Goal: Information Seeking & Learning: Check status

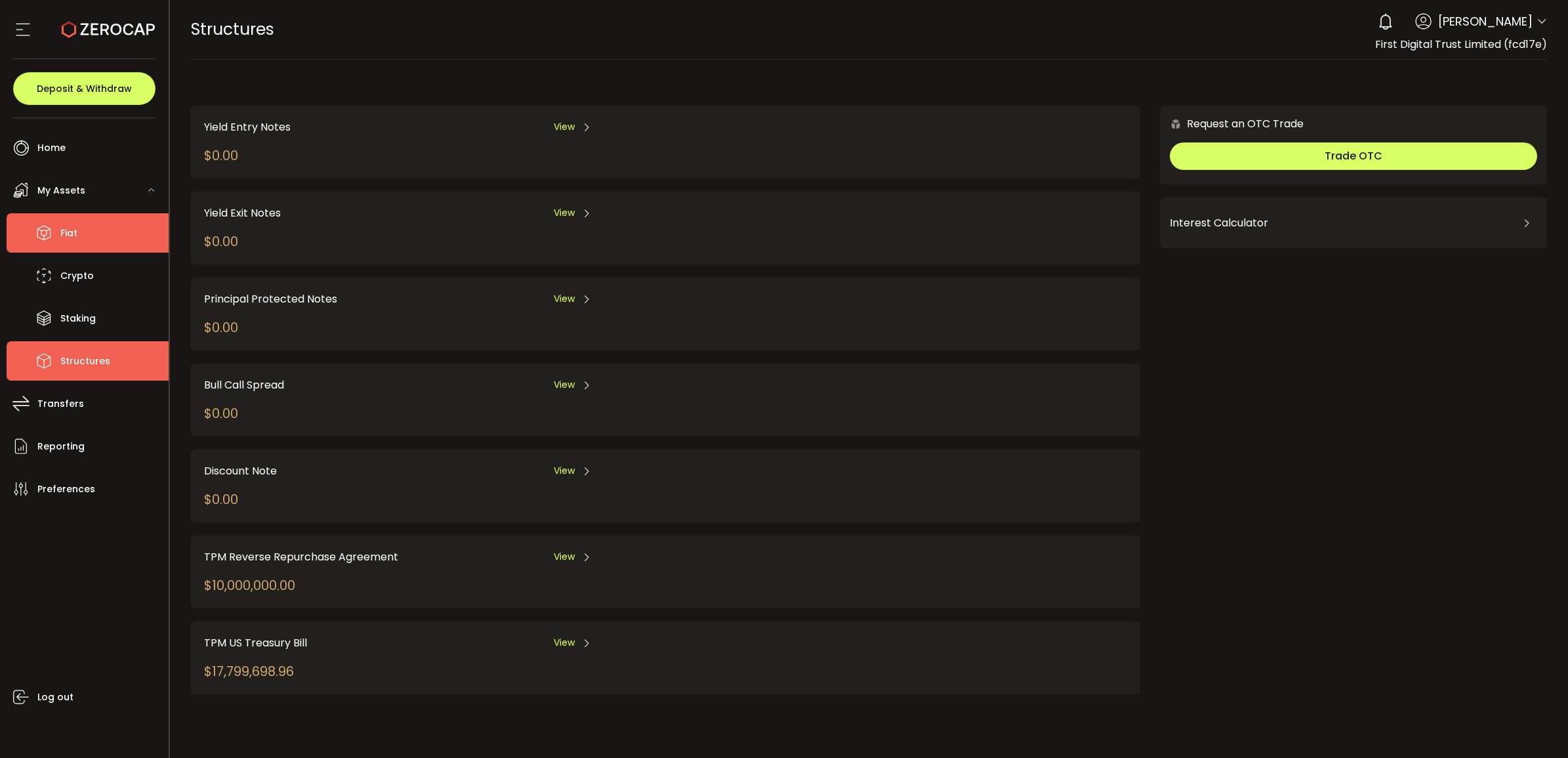
click at [105, 224] on li "Fiat" at bounding box center [88, 233] width 162 height 39
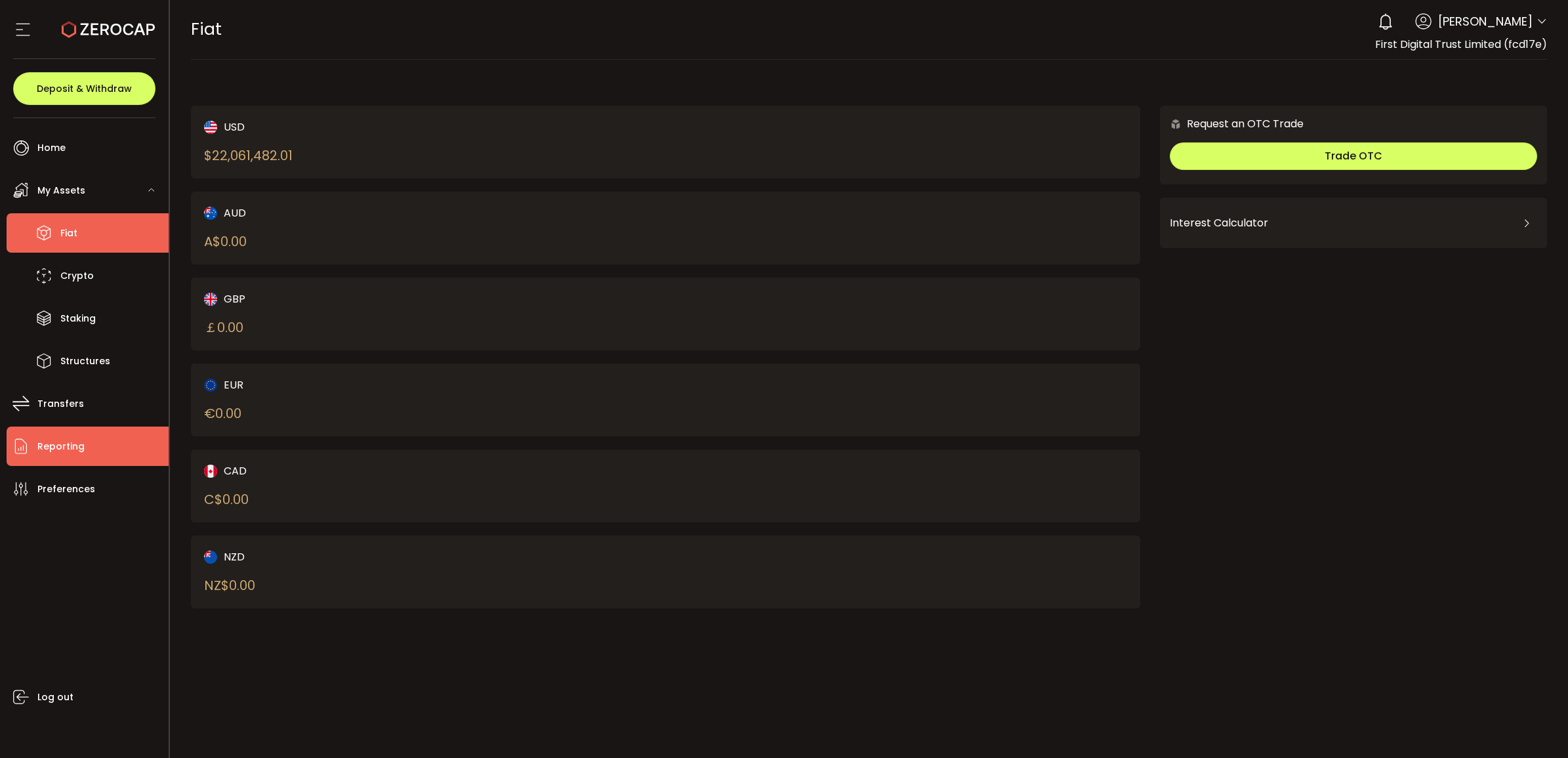
click at [59, 464] on li "Reporting" at bounding box center [88, 446] width 162 height 39
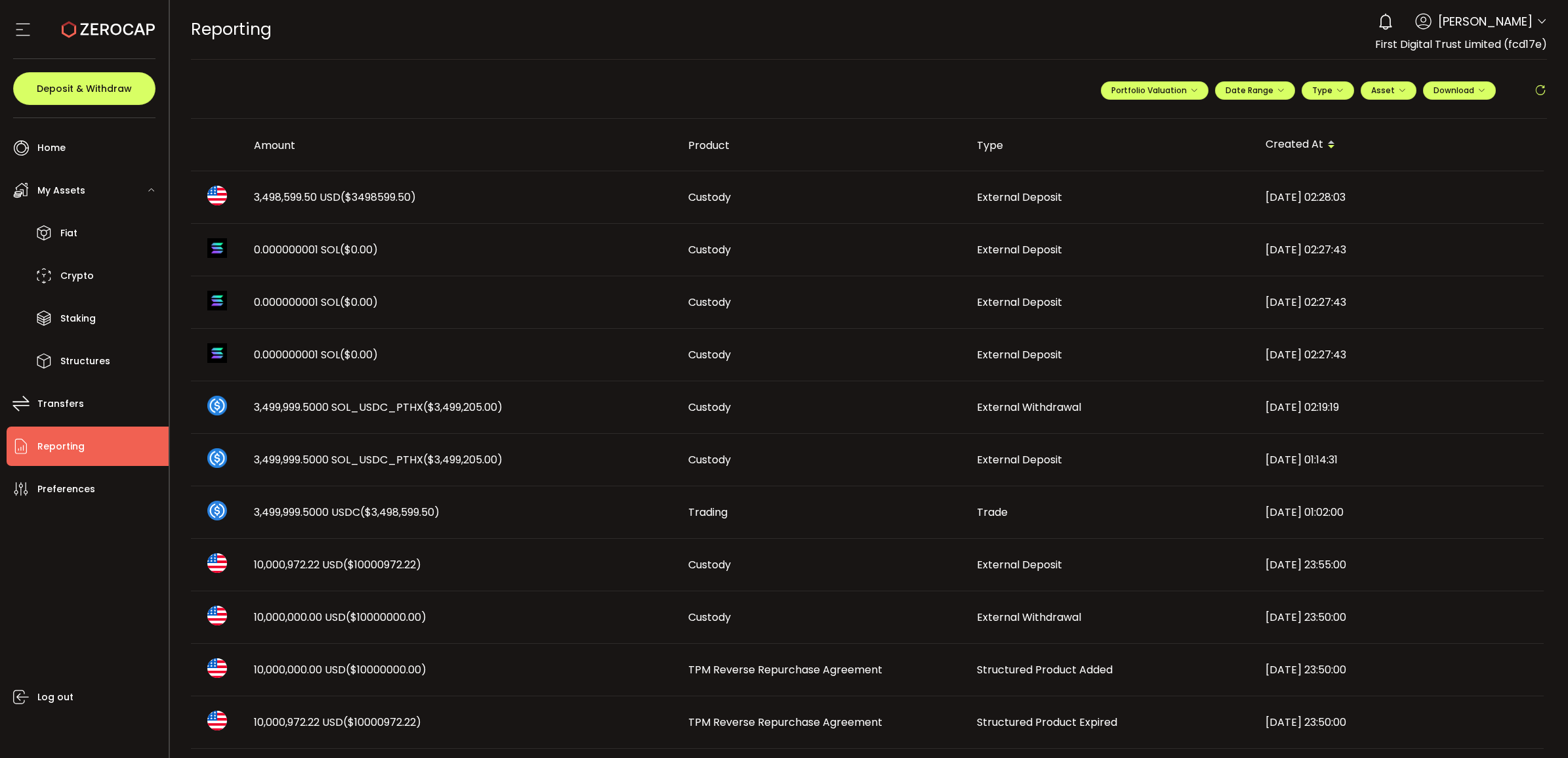
click at [280, 194] on span "3,498,599.50 USD ($3498599.50)" at bounding box center [335, 197] width 162 height 15
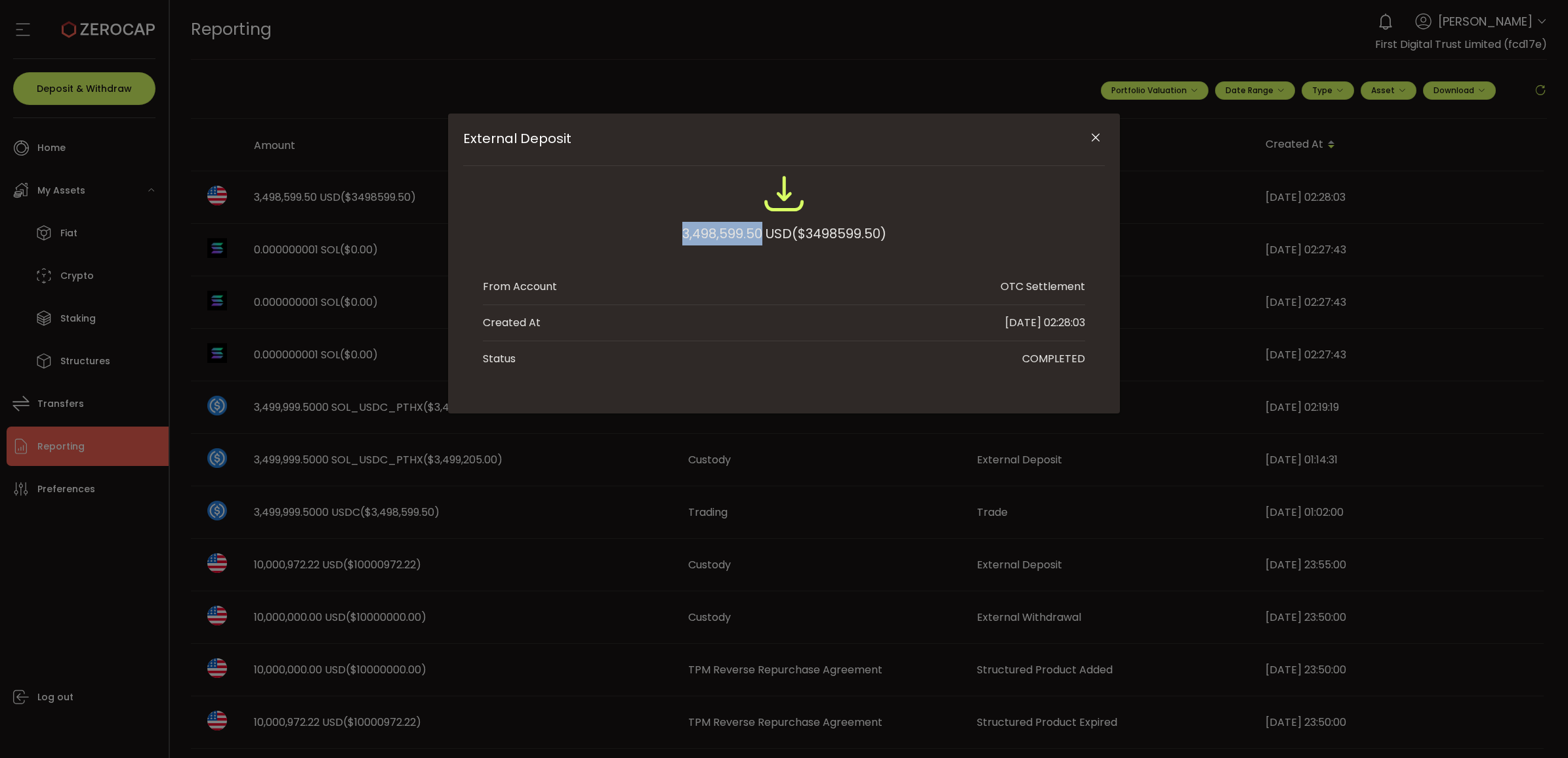
drag, startPoint x: 663, startPoint y: 231, endPoint x: 758, endPoint y: 231, distance: 95.0
click at [758, 231] on div "3,498,599.50 USD ($3498599.50)" at bounding box center [784, 215] width 602 height 86
copy div "3,498,599.50"
